Goal: Information Seeking & Learning: Understand process/instructions

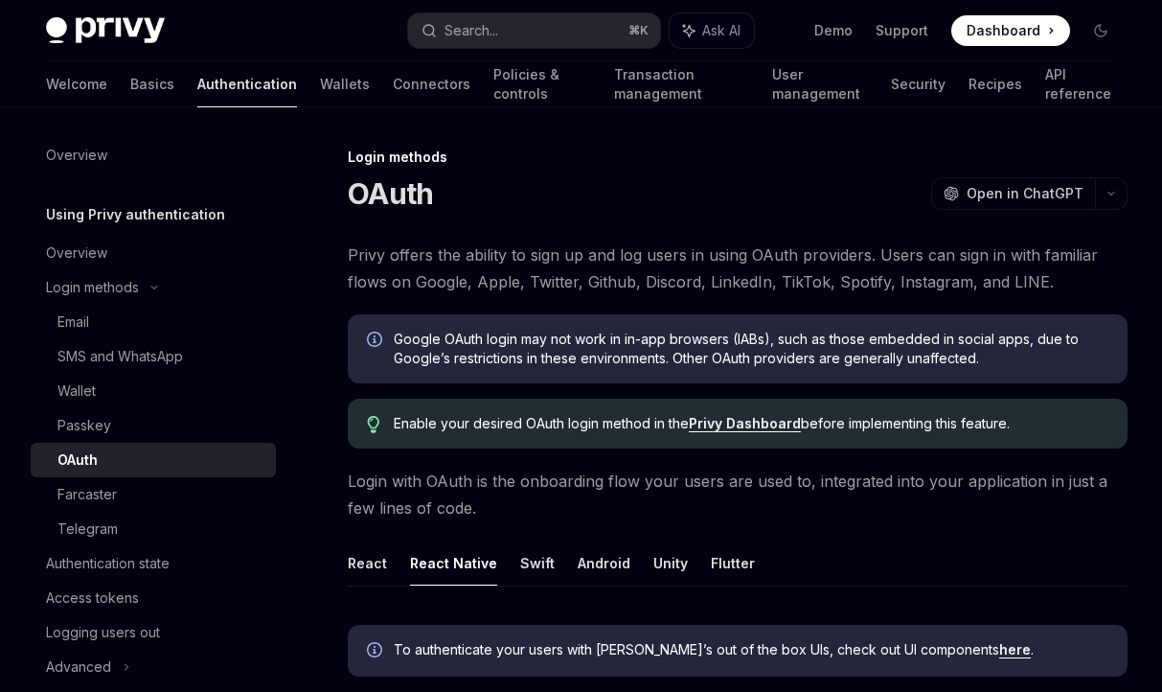
scroll to position [416, 0]
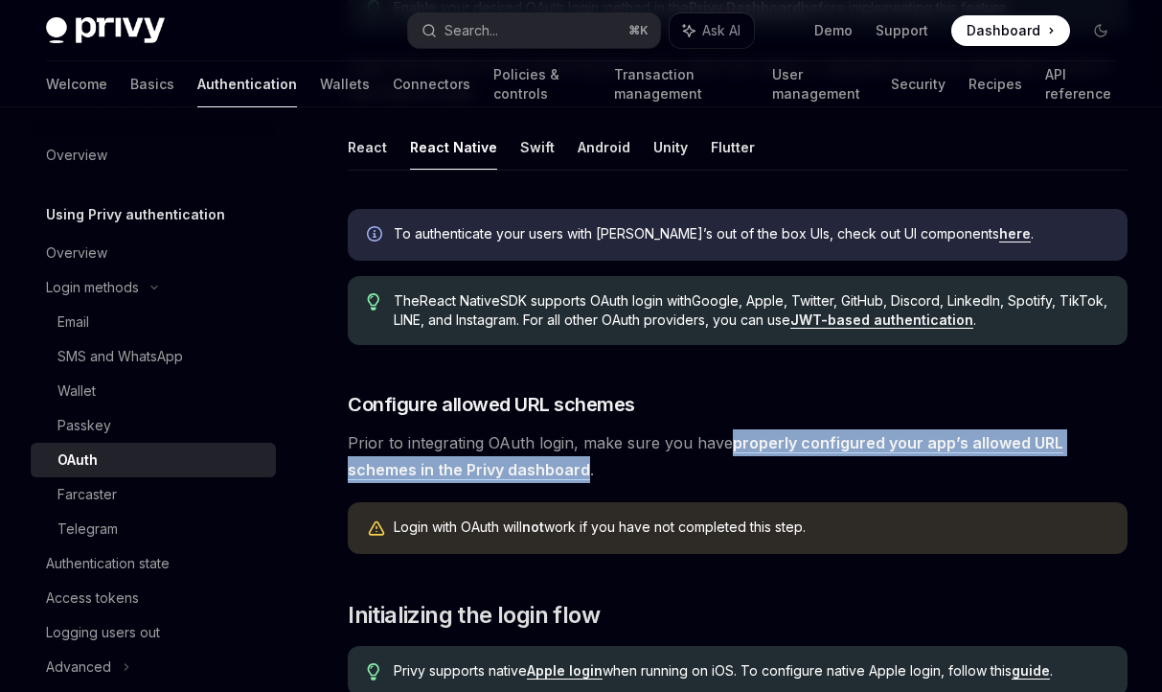
click at [785, 447] on link "properly configured your app’s allowed URL schemes in the Privy dashboard" at bounding box center [706, 456] width 716 height 47
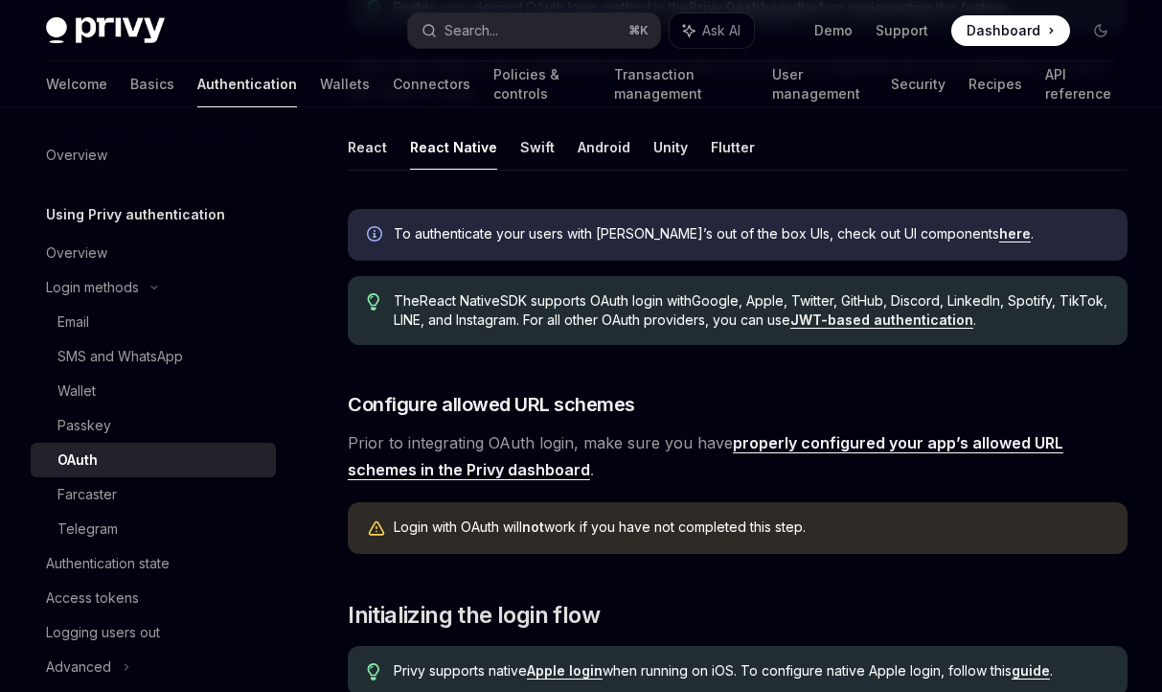
scroll to position [107, 0]
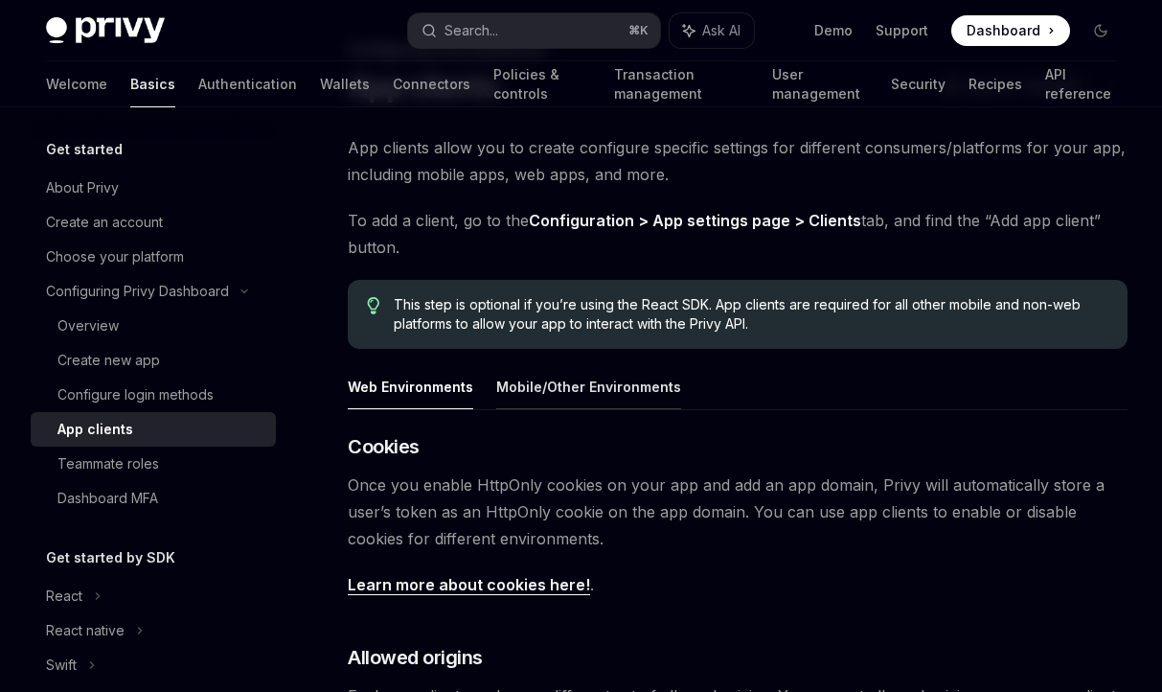
click at [613, 396] on button "Mobile/Other Environments" at bounding box center [588, 386] width 185 height 45
type textarea "*"
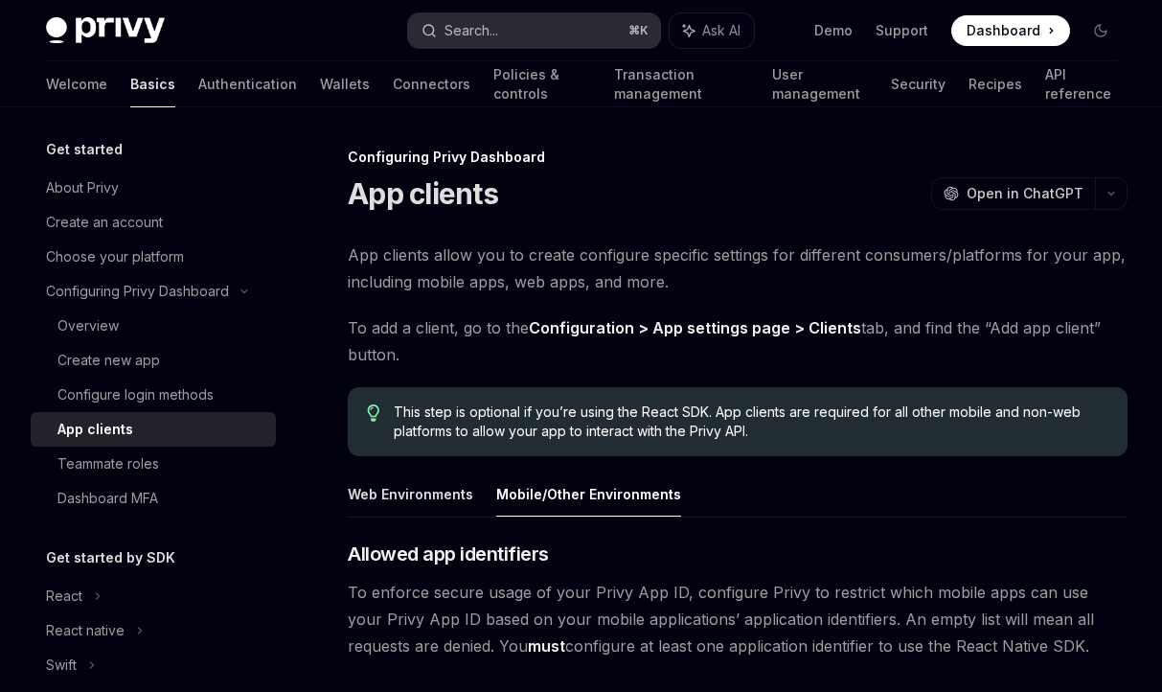
click at [486, 36] on div "Search..." at bounding box center [471, 30] width 54 height 23
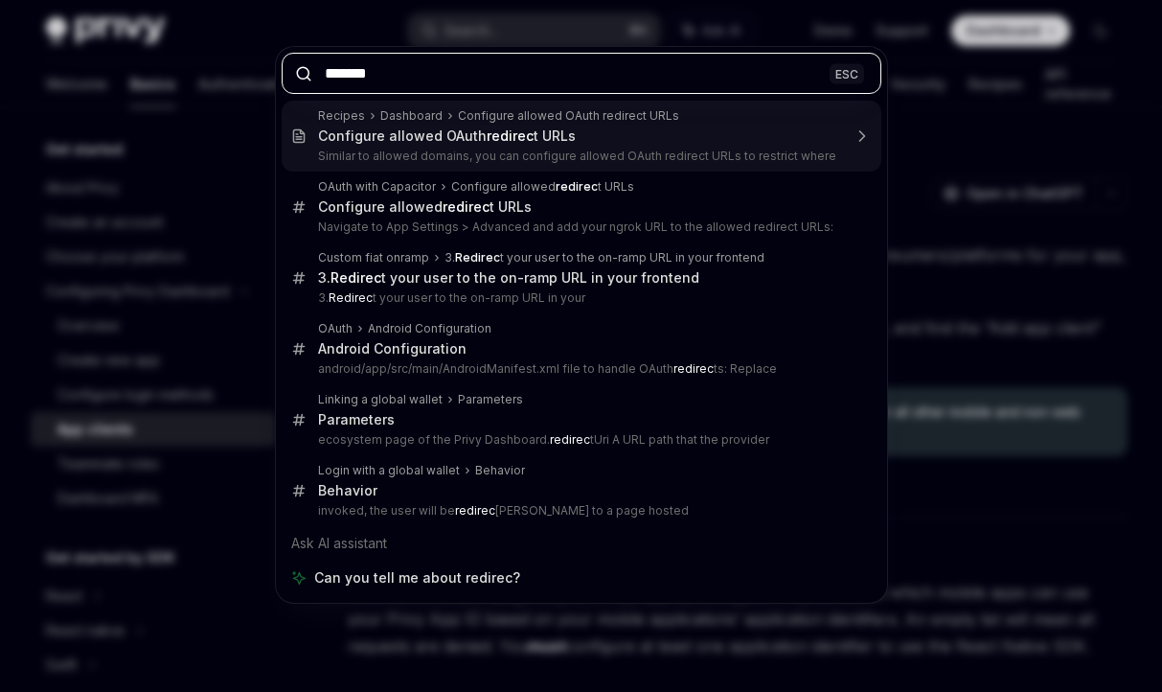
type input "********"
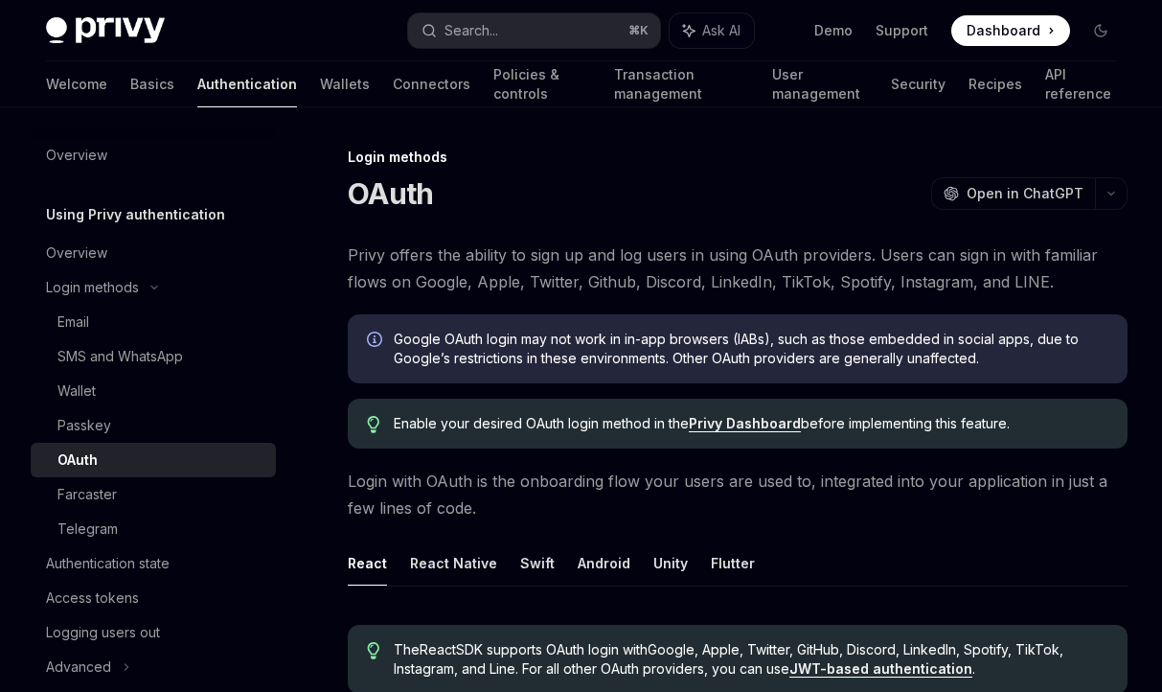
scroll to position [24, 0]
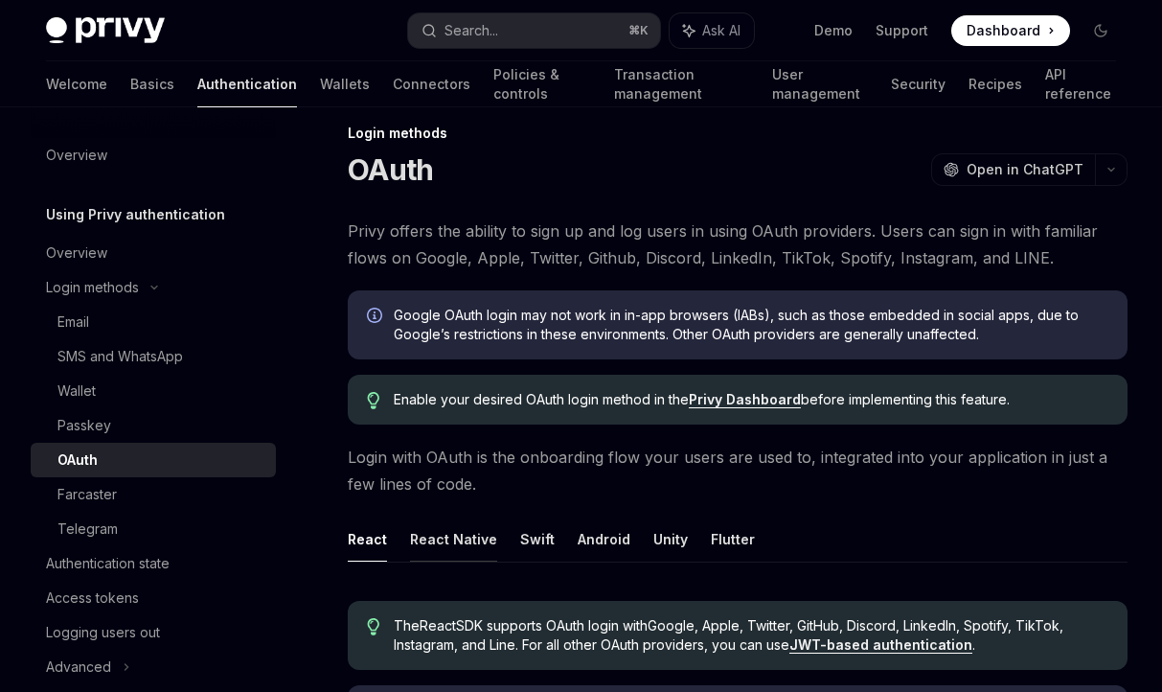
click at [426, 544] on button "React Native" at bounding box center [453, 538] width 87 height 45
type textarea "*"
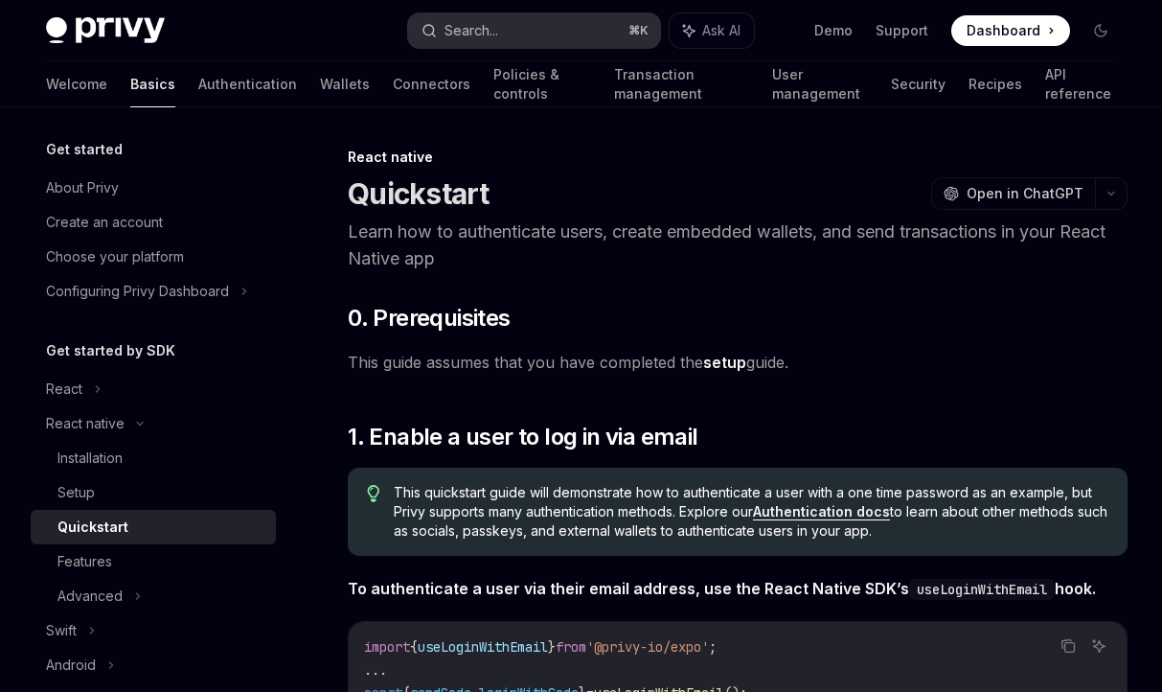
click at [470, 42] on button "Search... ⌘ K" at bounding box center [534, 30] width 253 height 34
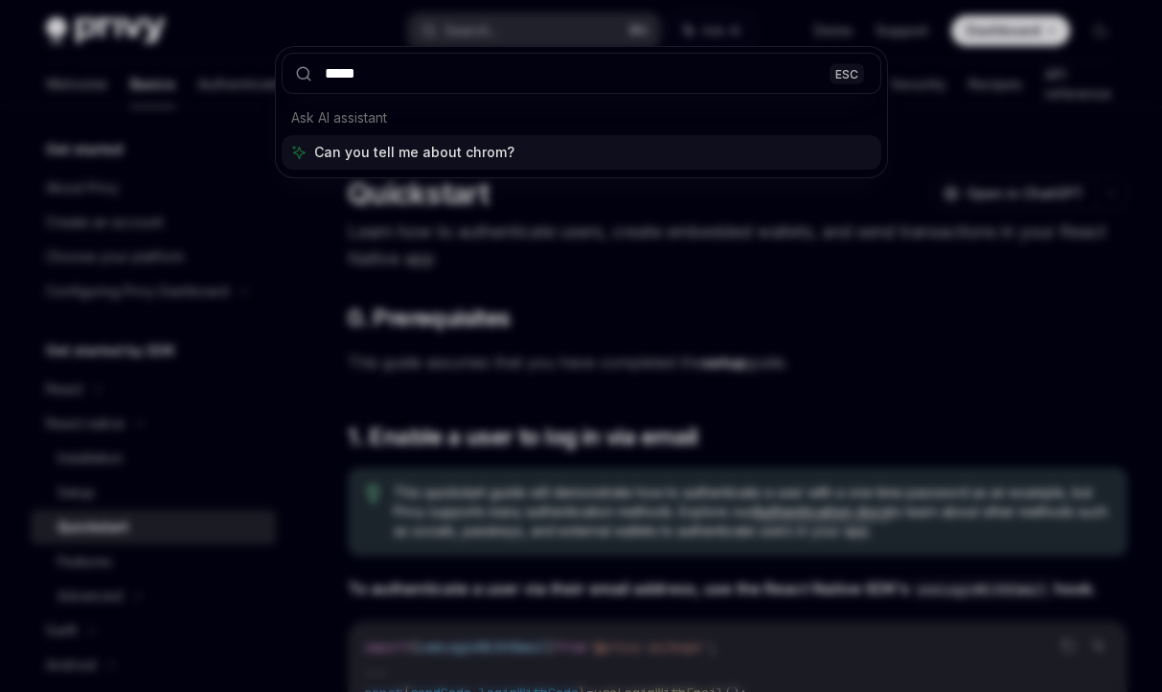
type input "******"
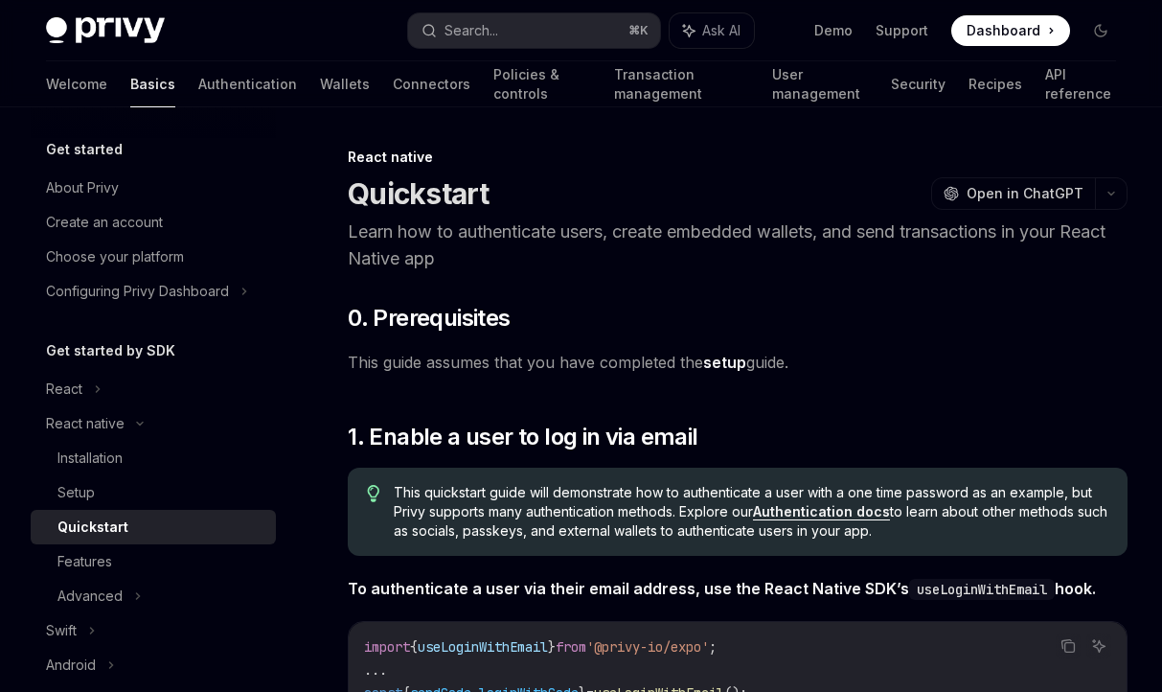
type textarea "*"
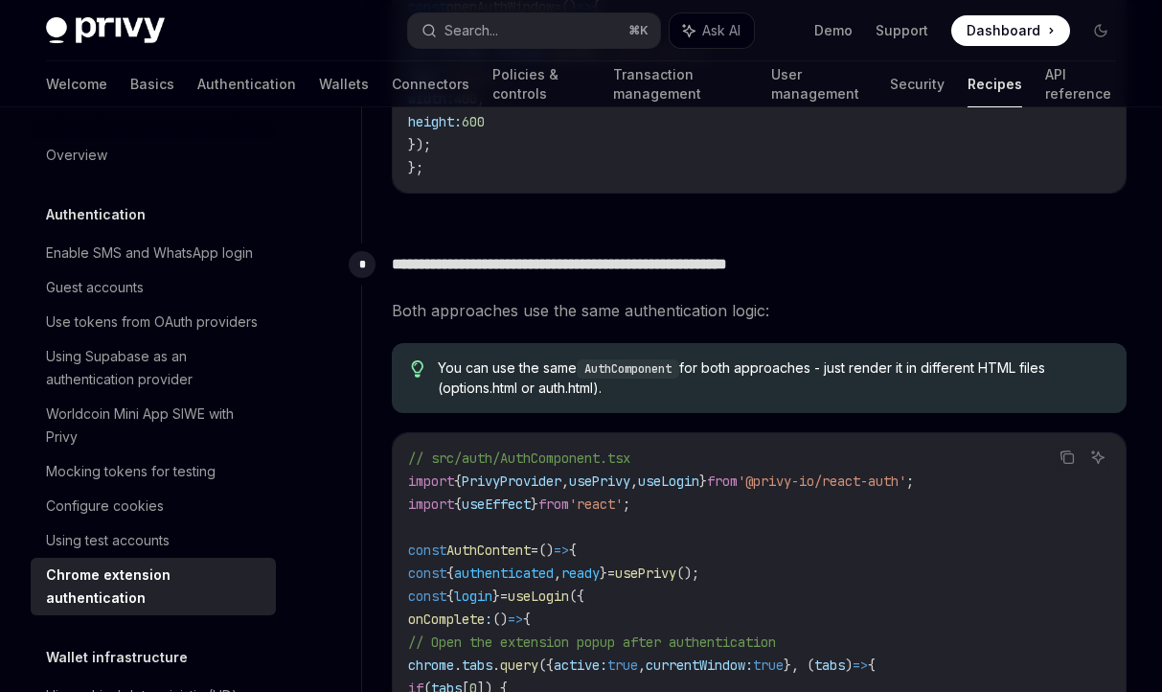
scroll to position [3612, 0]
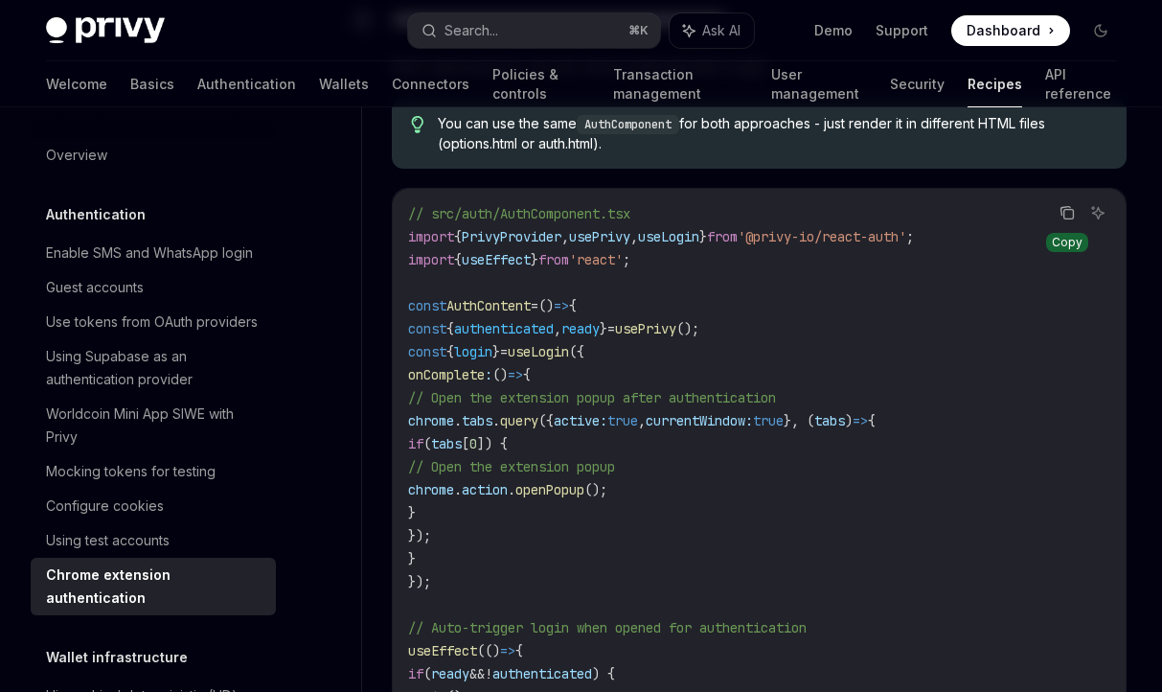
click at [1067, 212] on icon "Copy the contents from the code block" at bounding box center [1066, 212] width 15 height 15
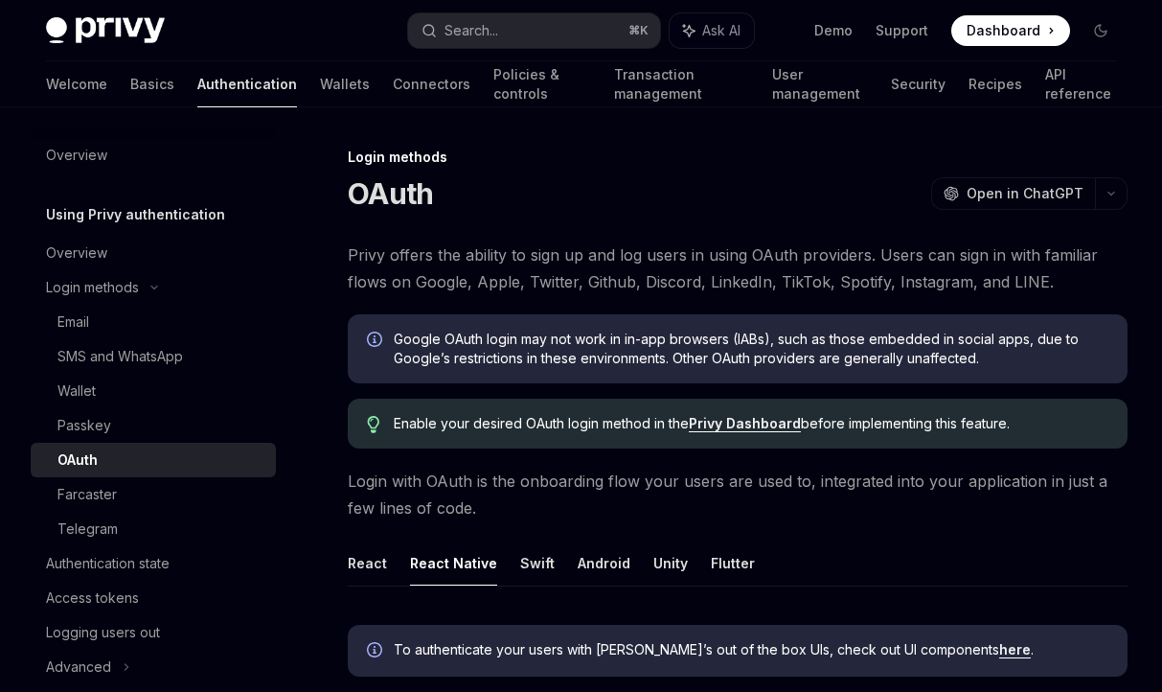
click at [511, 35] on button "Search... ⌘ K" at bounding box center [534, 30] width 253 height 34
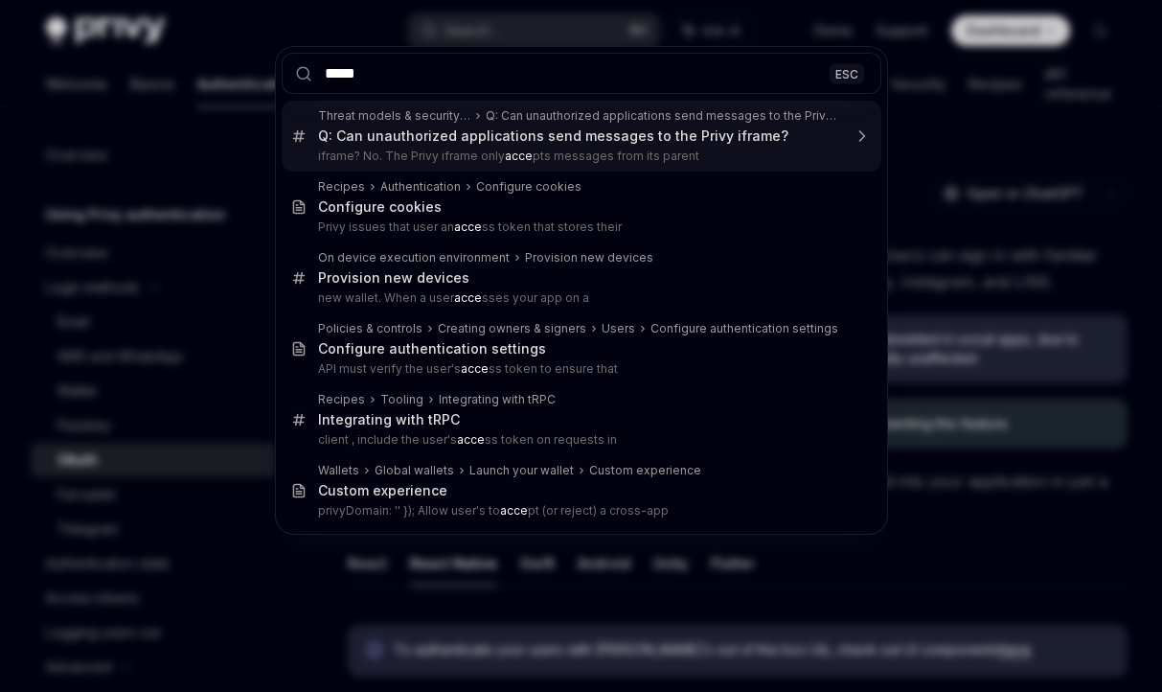
type input "******"
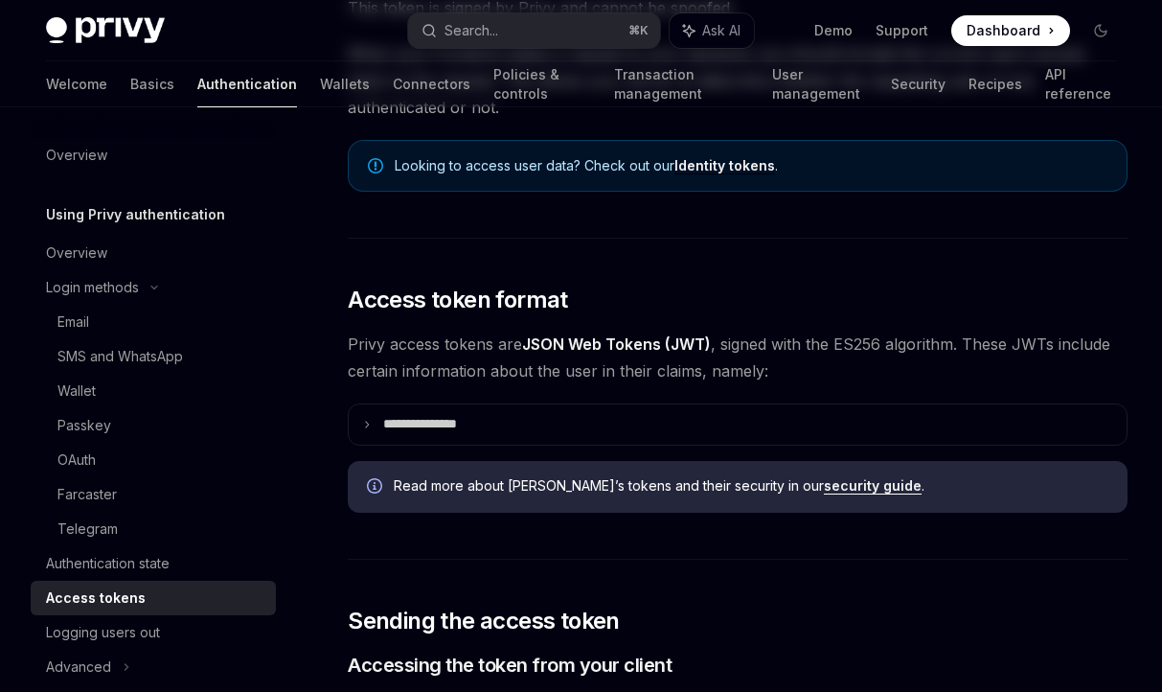
scroll to position [353, 0]
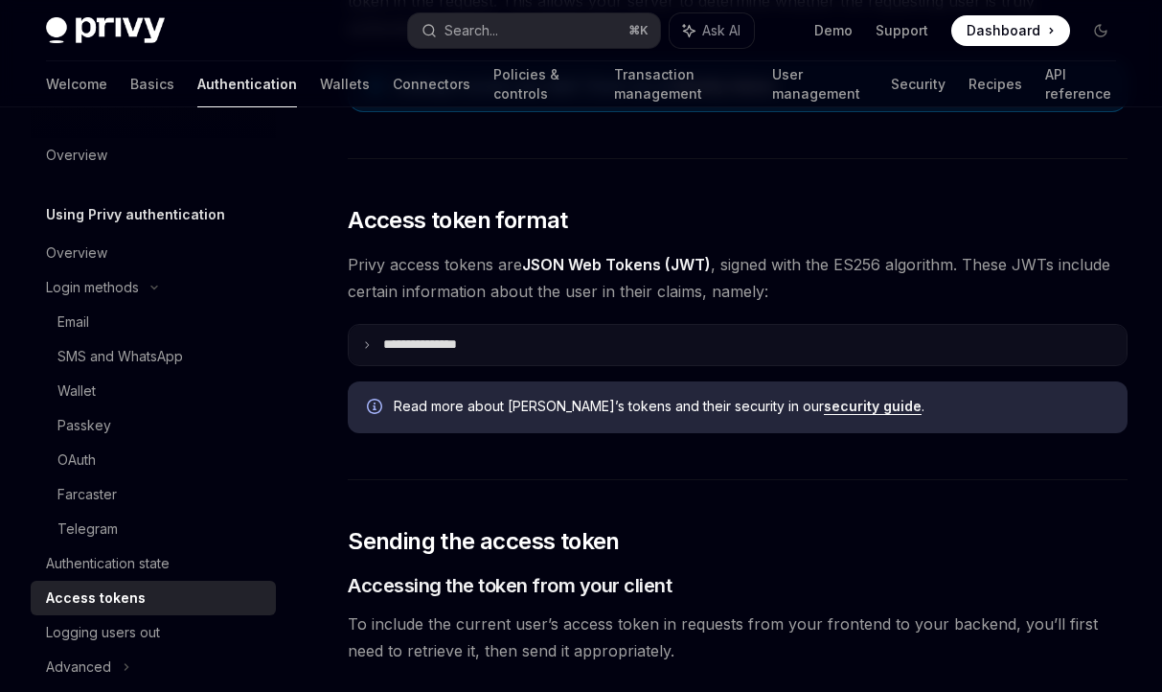
click at [584, 340] on summary "**********" at bounding box center [738, 345] width 778 height 40
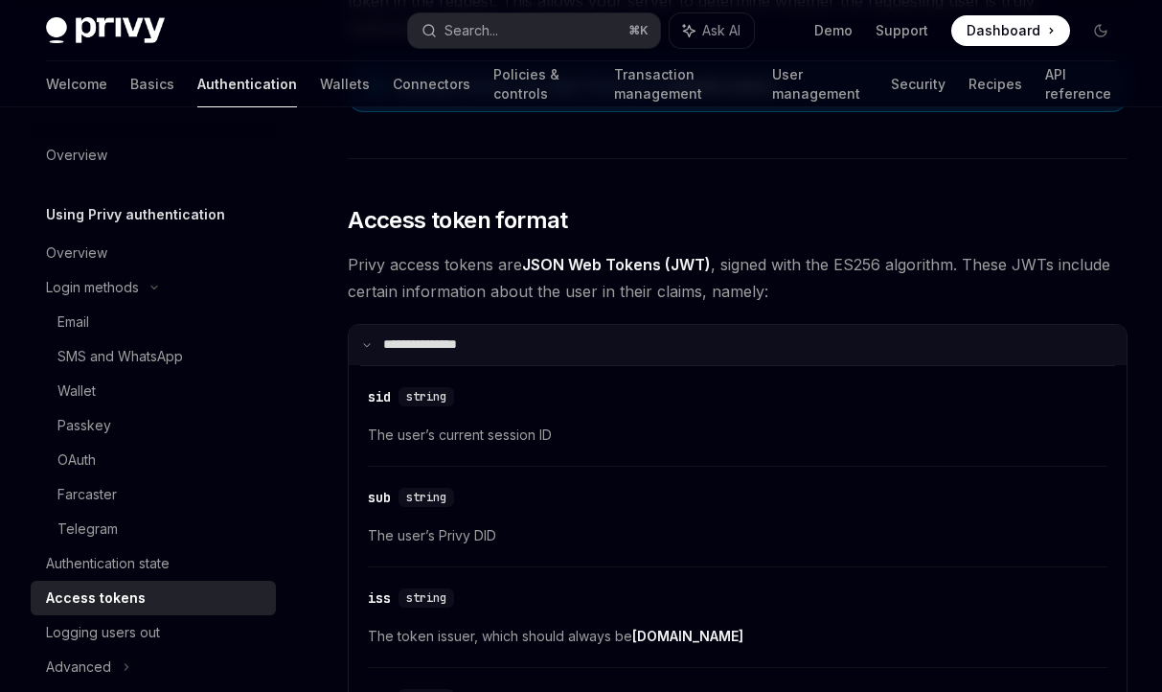
click at [584, 340] on summary "**********" at bounding box center [738, 345] width 778 height 40
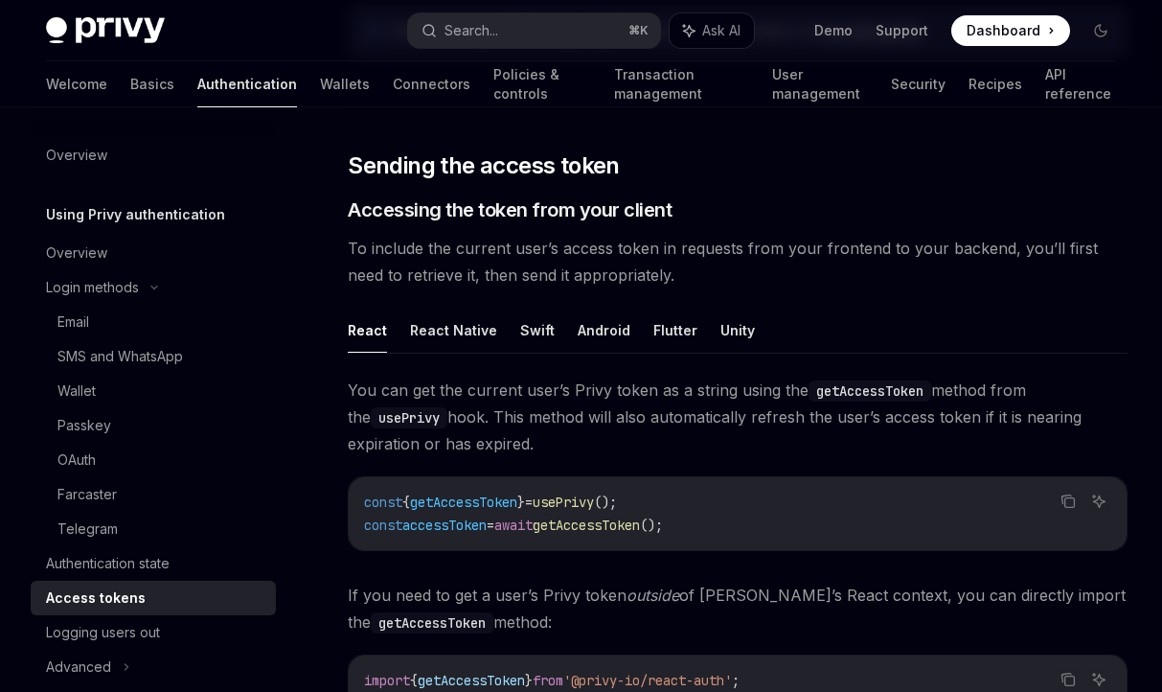
scroll to position [736, 0]
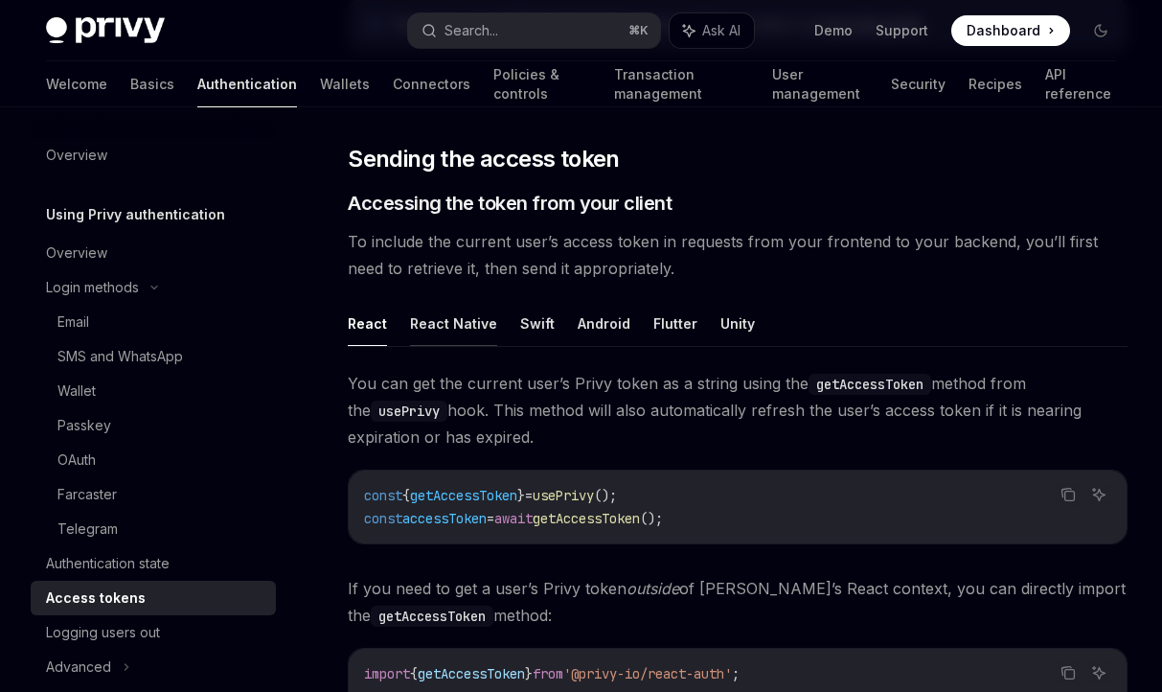
click at [484, 312] on button "React Native" at bounding box center [453, 323] width 87 height 45
type textarea "*"
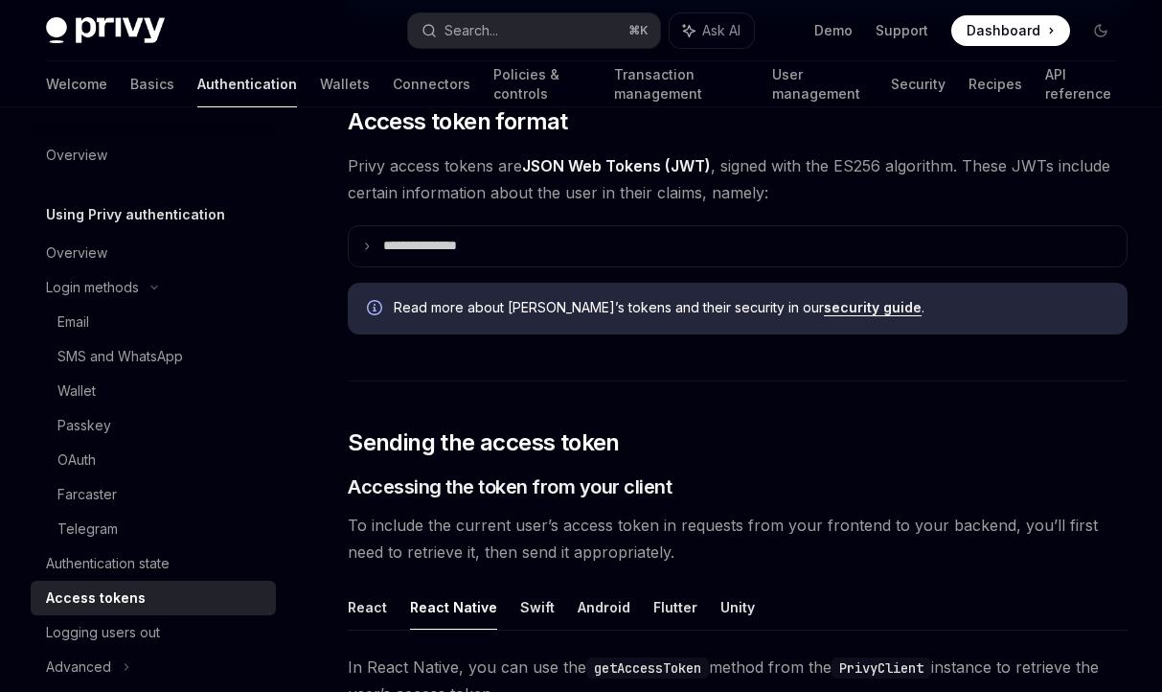
scroll to position [779, 0]
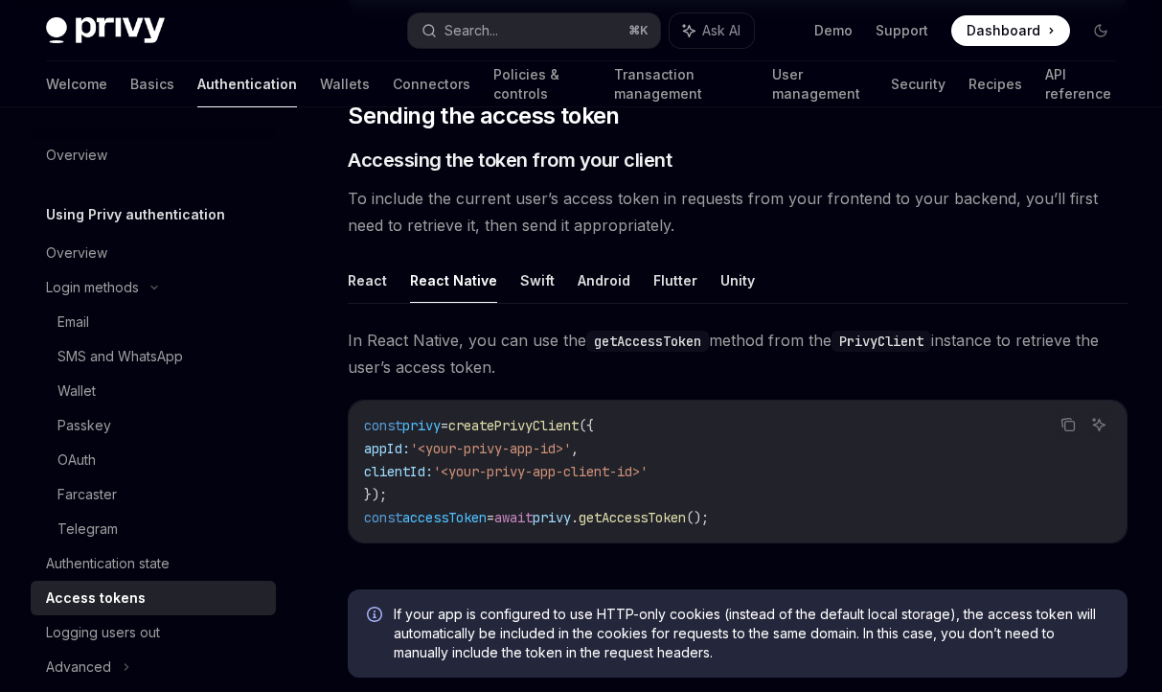
click at [523, 420] on span "createPrivyClient" at bounding box center [513, 425] width 130 height 17
copy span "createPrivyClient"
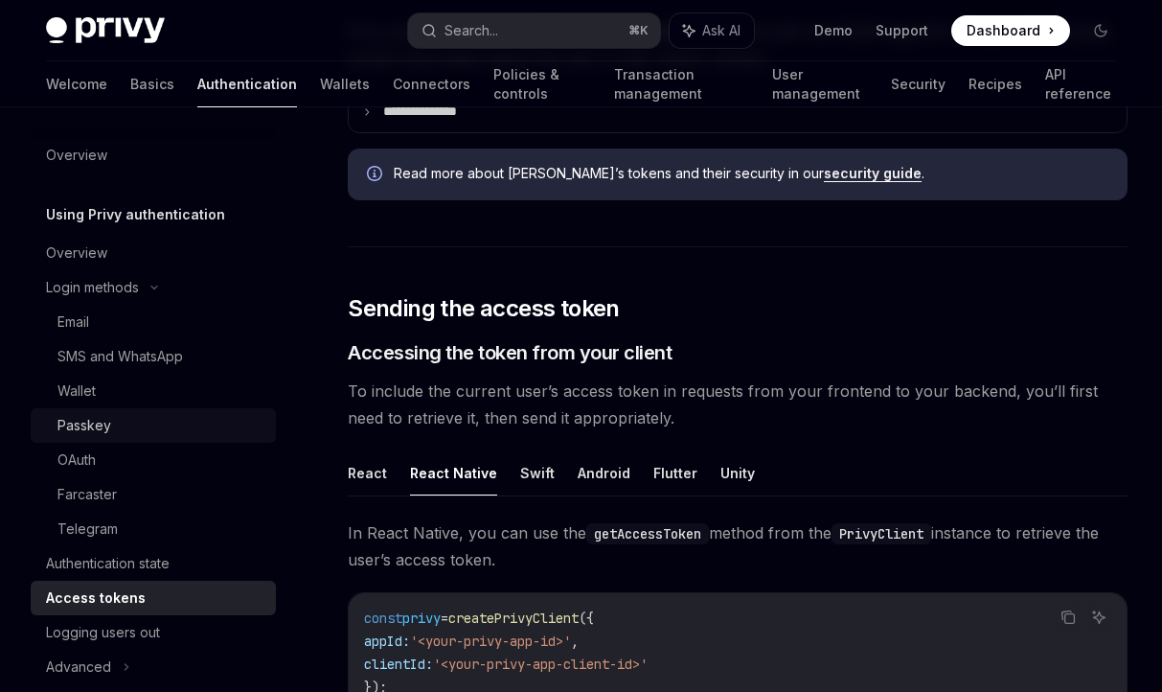
scroll to position [400, 0]
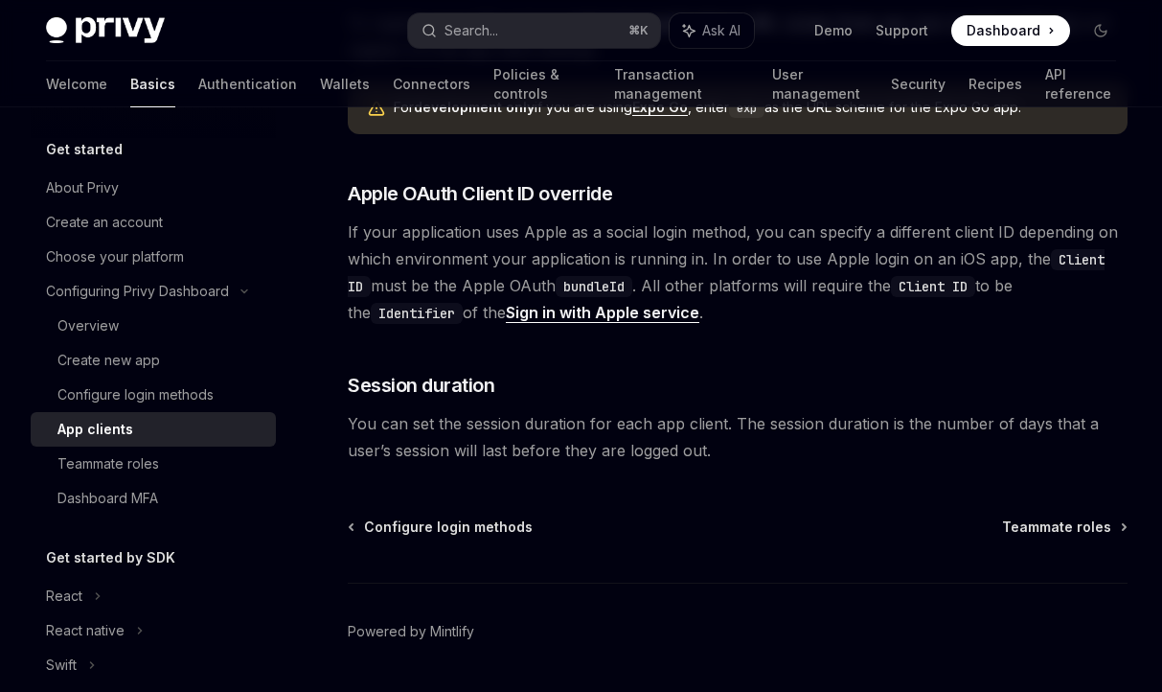
scroll to position [1535, 0]
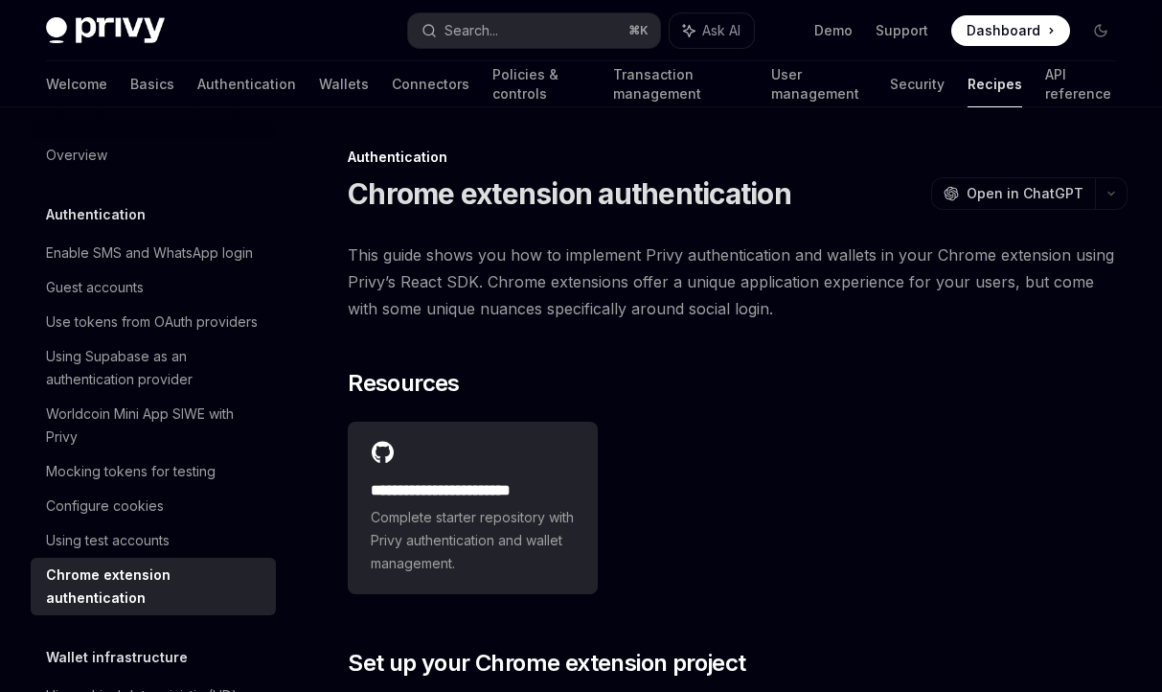
scroll to position [3612, 0]
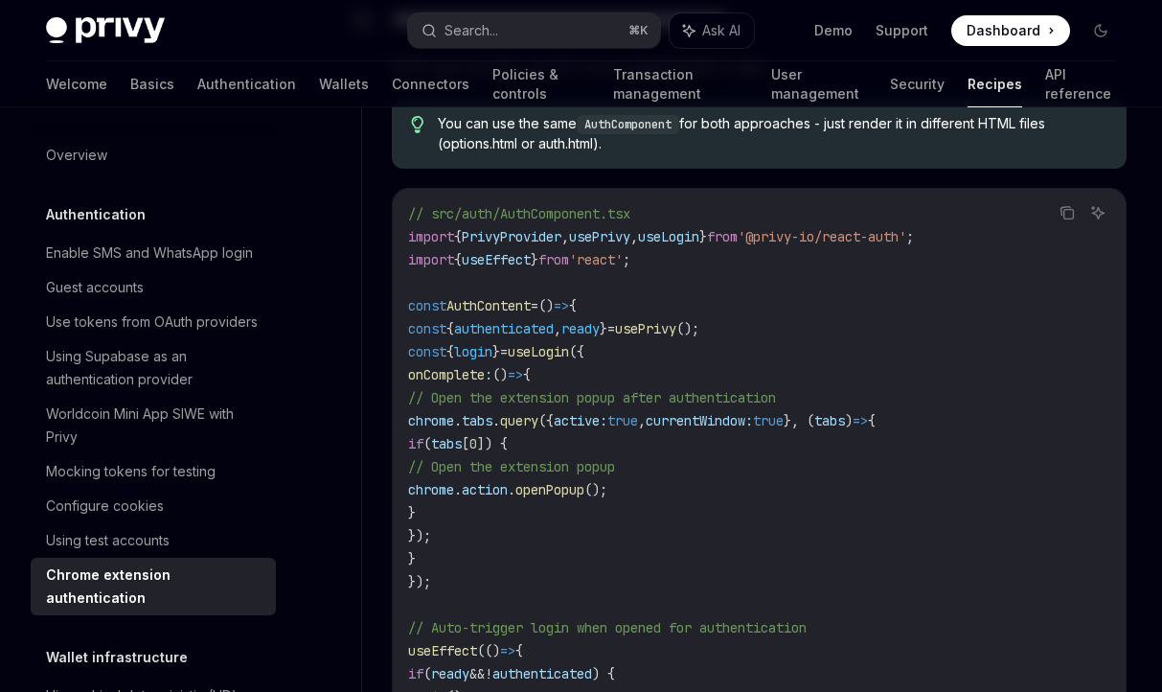
click at [199, 569] on div "Chrome extension authentication" at bounding box center [155, 586] width 218 height 46
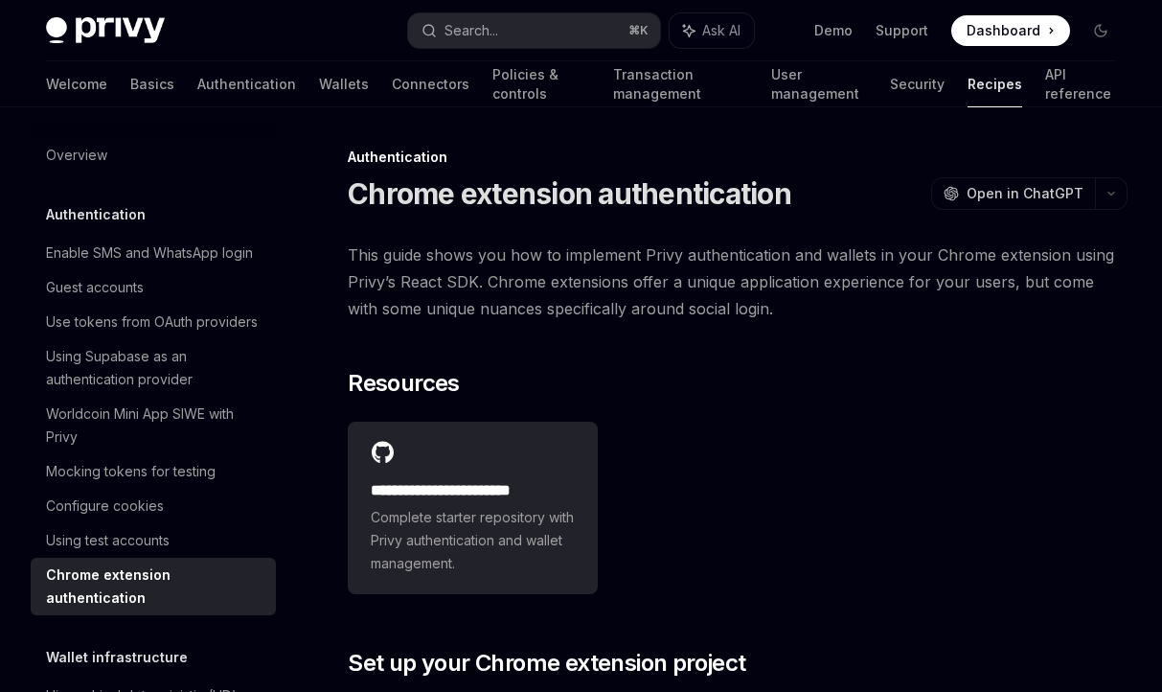
type textarea "*"
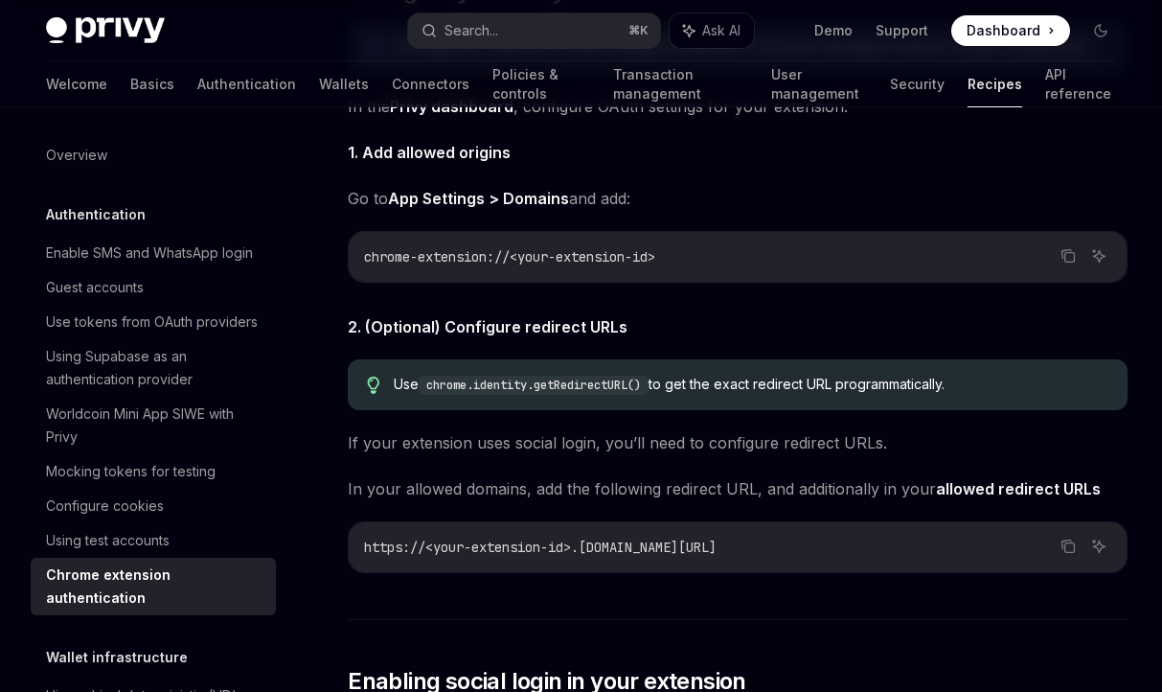
scroll to position [2120, 0]
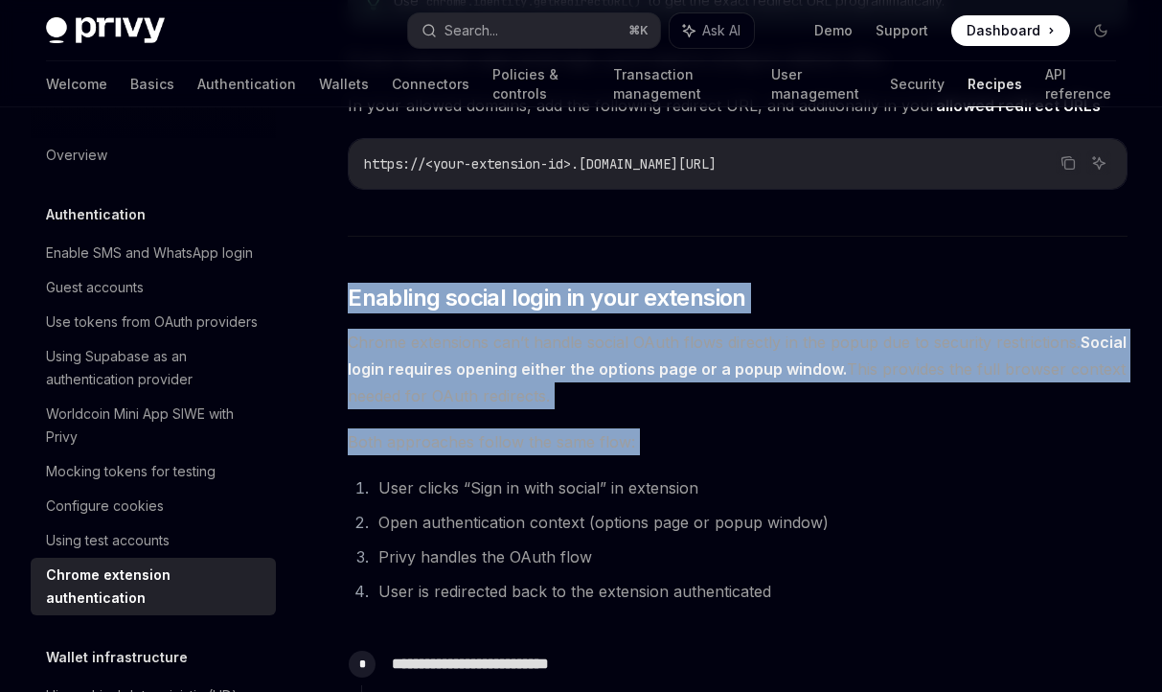
drag, startPoint x: 350, startPoint y: 285, endPoint x: 621, endPoint y: 473, distance: 330.3
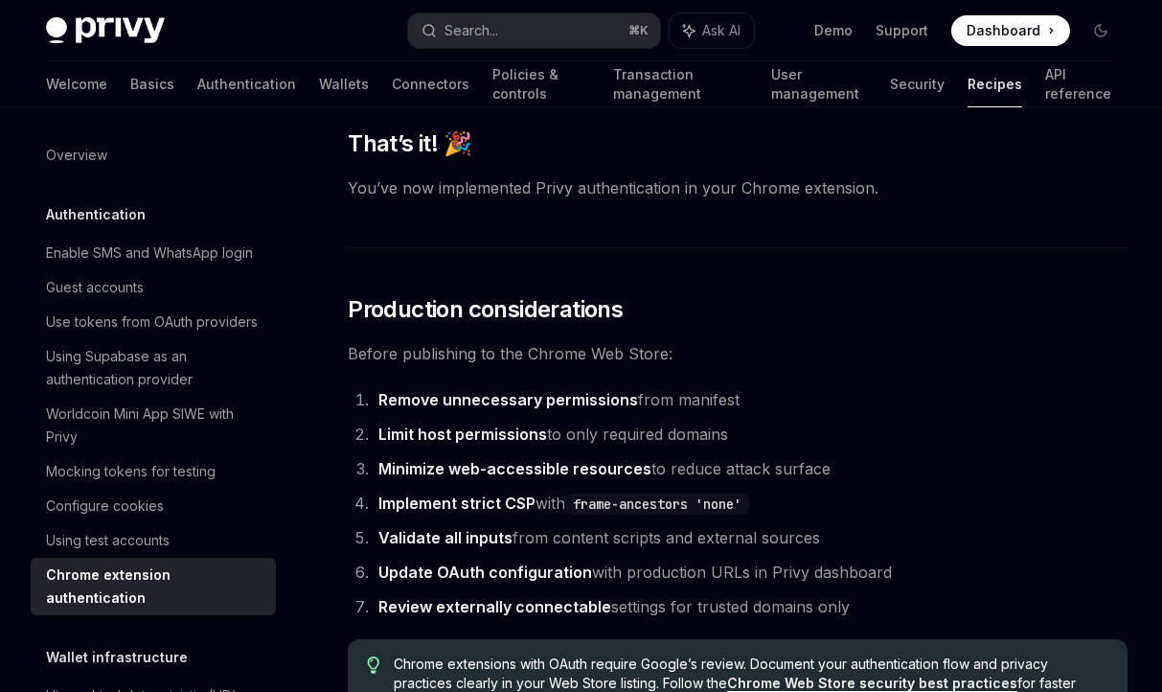
scroll to position [4869, 0]
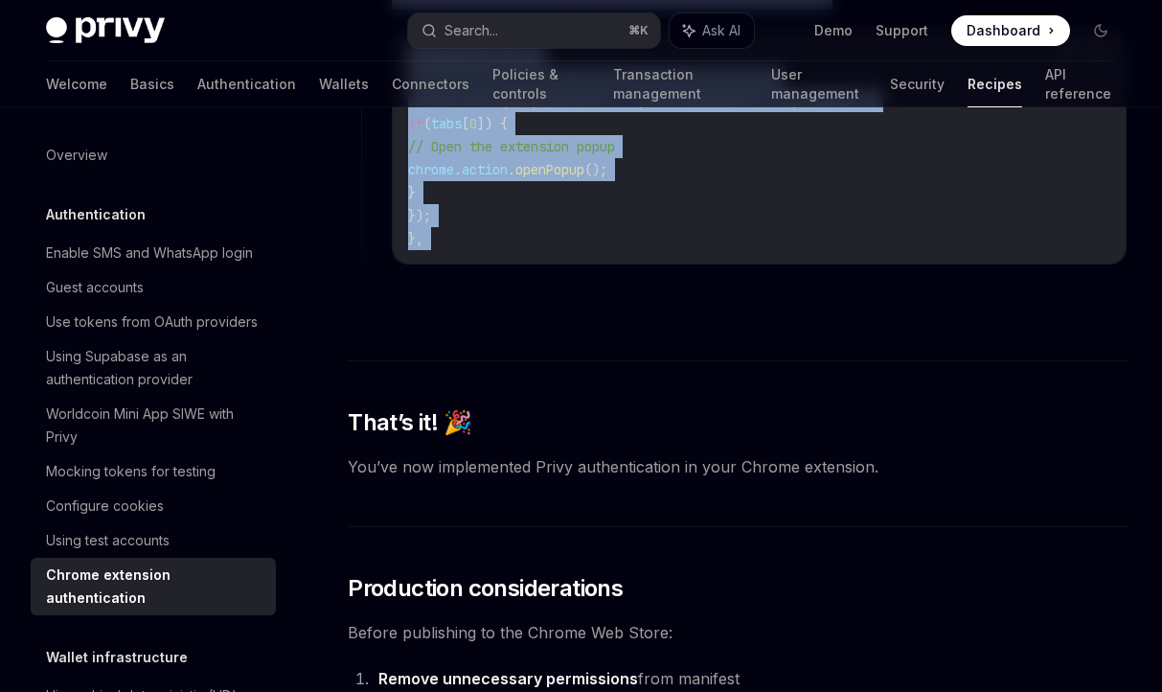
copy div "**********"
